Goal: Information Seeking & Learning: Understand process/instructions

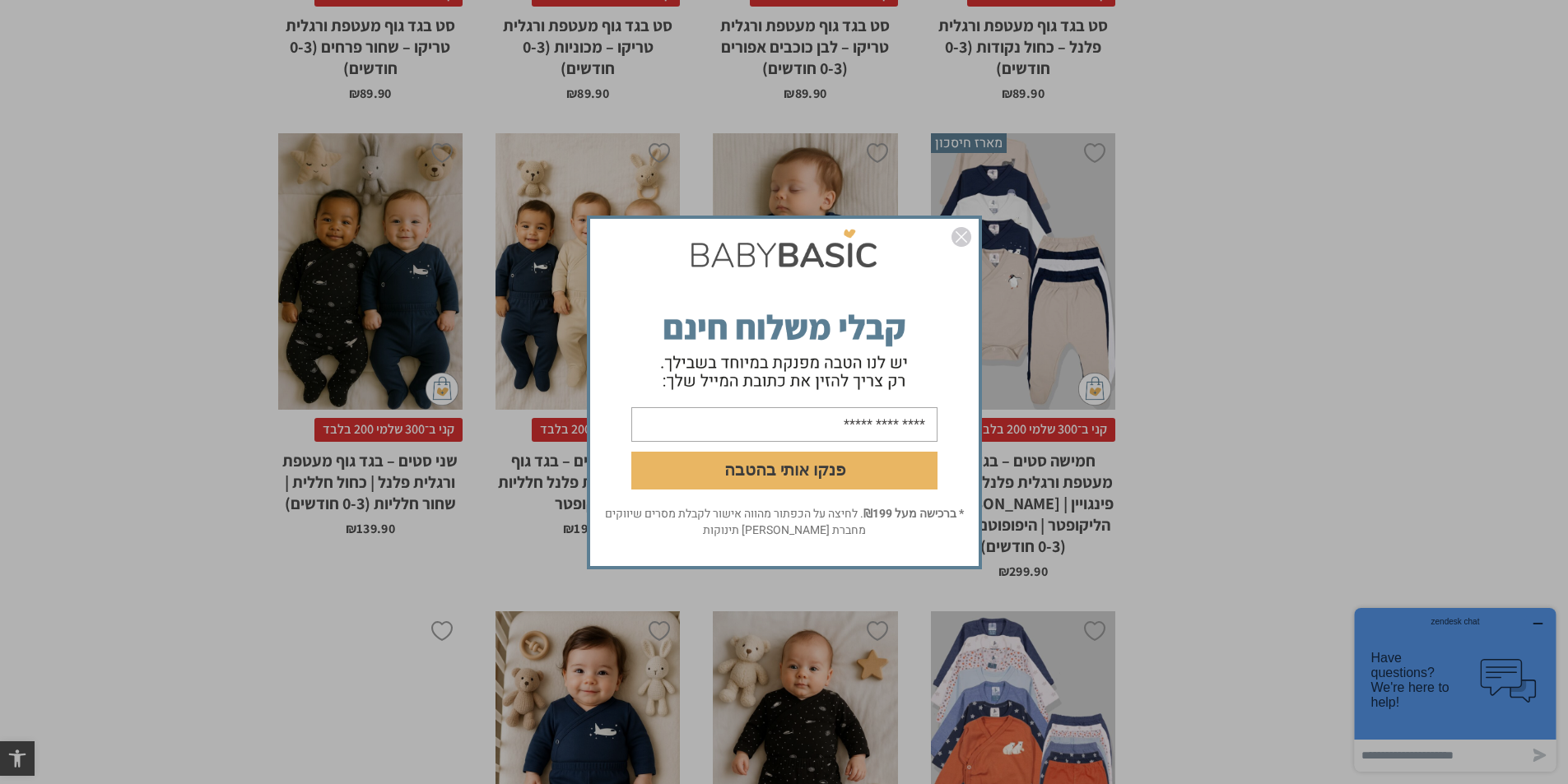
click at [955, 237] on img "סגור" at bounding box center [961, 237] width 20 height 20
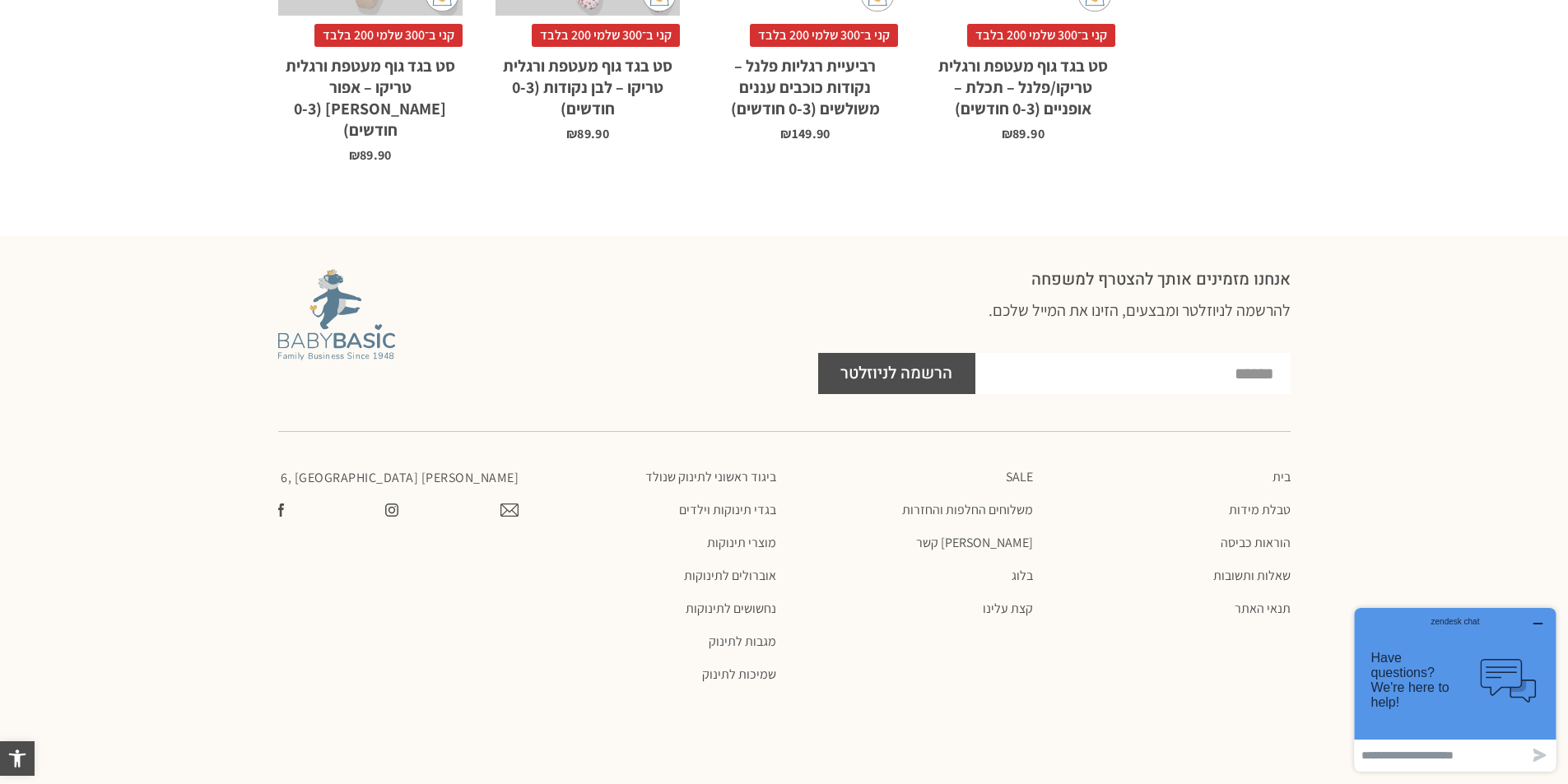
scroll to position [5070, 0]
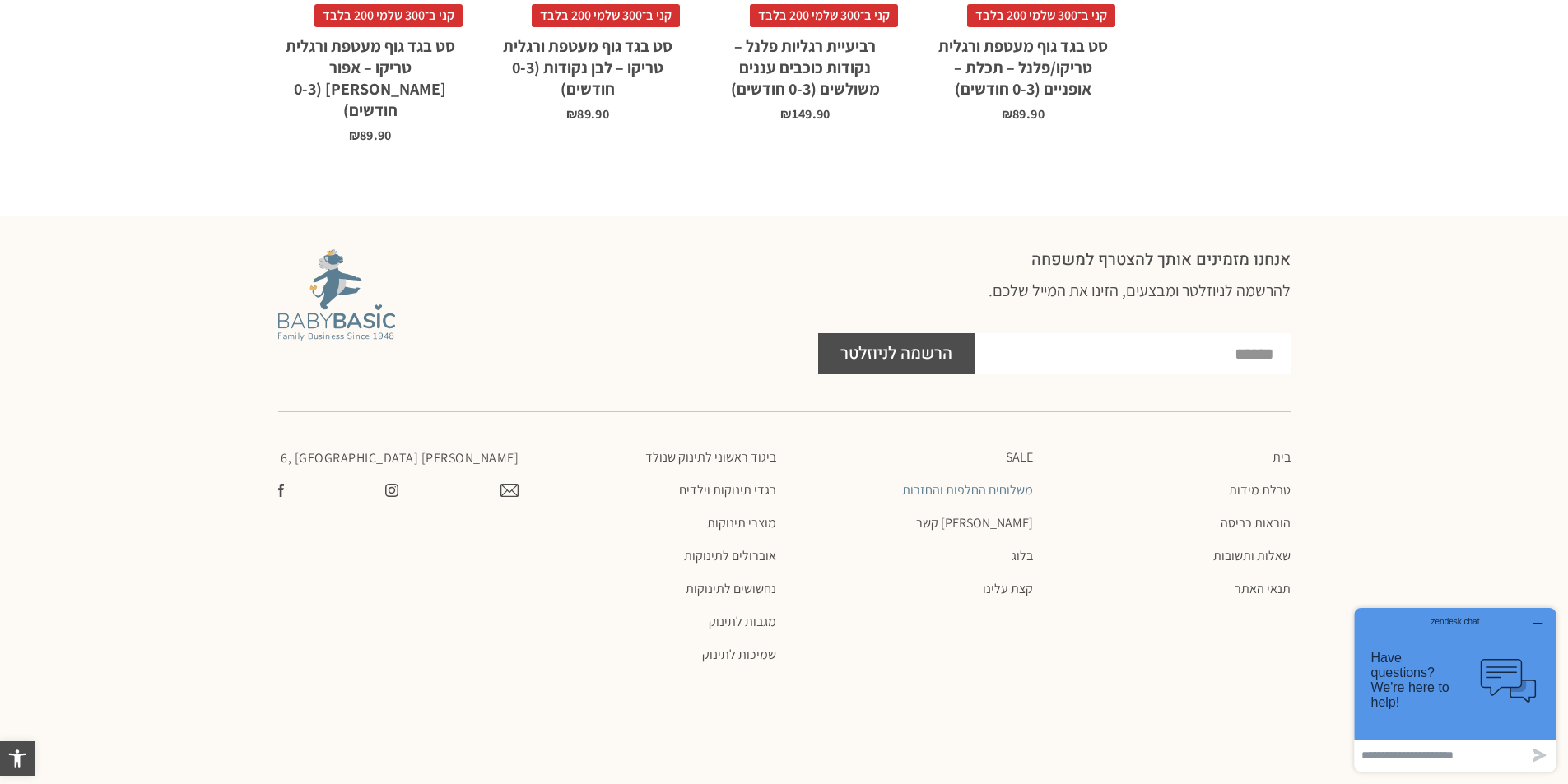
click at [993, 482] on link "משלוחים החלפות והחזרות" at bounding box center [913, 490] width 241 height 17
